Goal: Information Seeking & Learning: Understand process/instructions

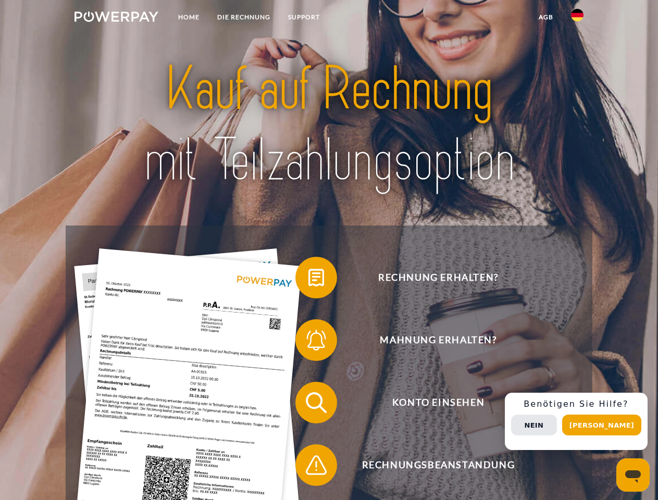
click at [116, 18] on img at bounding box center [117, 16] width 84 height 10
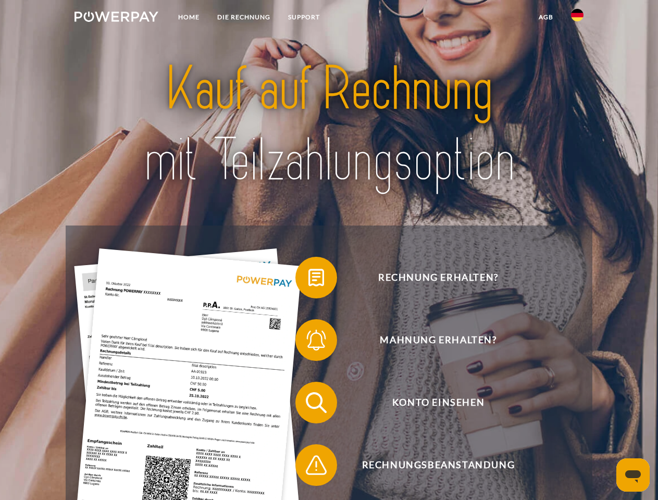
click at [578, 18] on img at bounding box center [577, 15] width 13 height 13
click at [546, 17] on link "agb" at bounding box center [546, 17] width 32 height 19
click at [309, 280] on span at bounding box center [301, 278] width 52 height 52
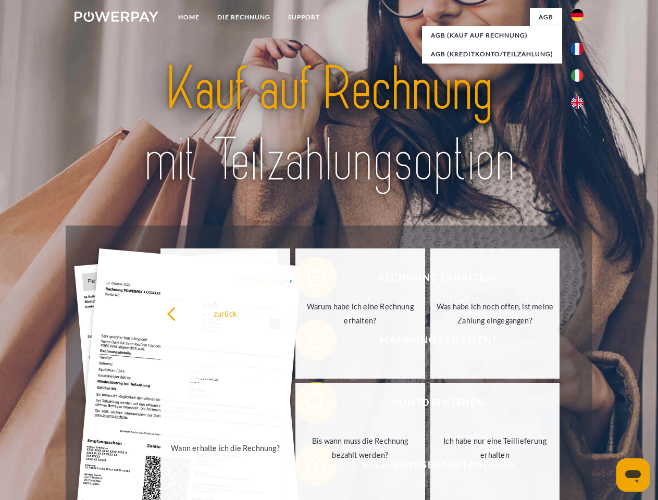
click at [309, 342] on div "zurück Warum habe ich eine Rechnung erhalten? Was habe ich noch offen, ist mein…" at bounding box center [360, 381] width 421 height 269
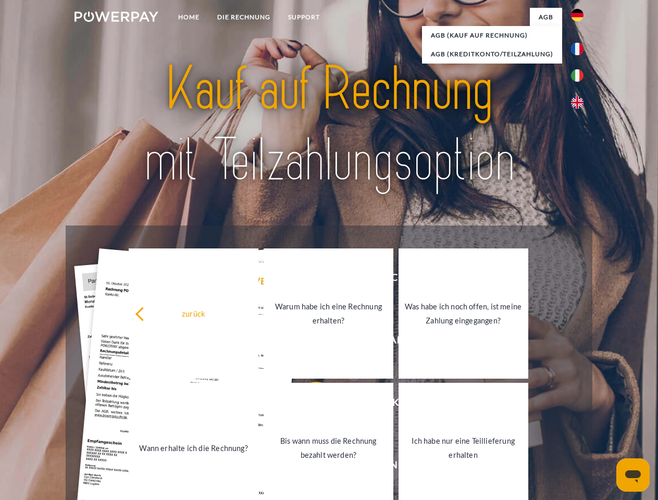
click at [309, 405] on link "Bis wann muss die Rechnung bezahlt werden?" at bounding box center [329, 448] width 130 height 130
click at [309, 468] on span at bounding box center [301, 465] width 52 height 52
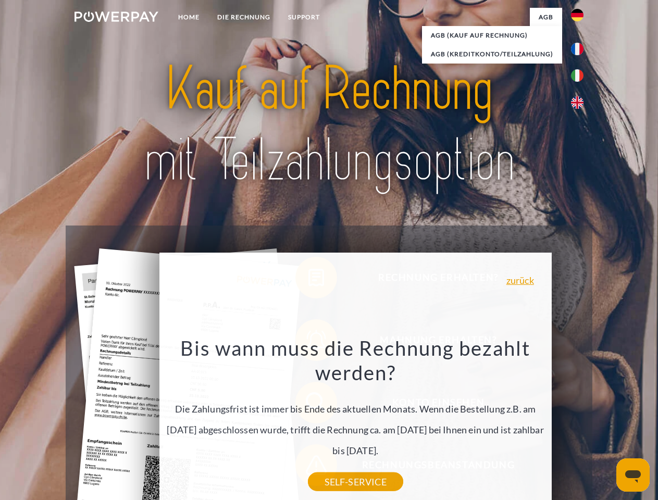
click at [580, 422] on div "Rechnung erhalten? Mahnung erhalten? Konto einsehen" at bounding box center [329, 434] width 526 height 417
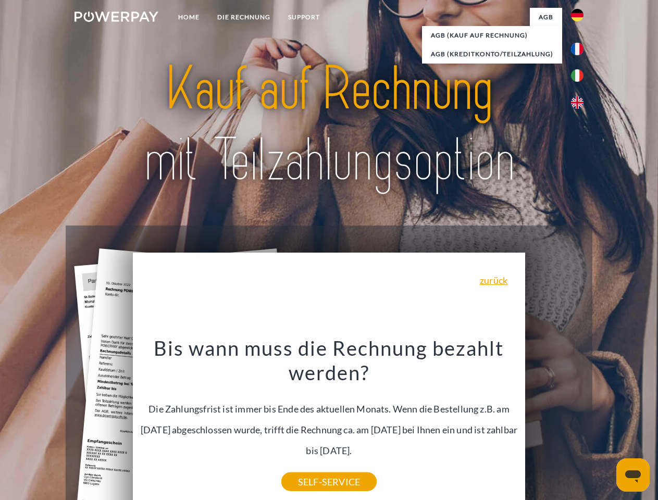
click at [555, 424] on span "Konto einsehen" at bounding box center [438, 403] width 255 height 42
click at [606, 425] on header "Home DIE RECHNUNG SUPPORT" at bounding box center [329, 360] width 658 height 720
